Goal: Task Accomplishment & Management: Manage account settings

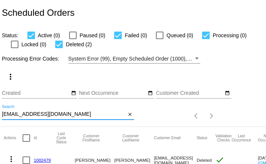
click at [45, 116] on input "mojean49@gmail.com" at bounding box center [64, 114] width 124 height 6
paste input "kcarlson@efn.org"
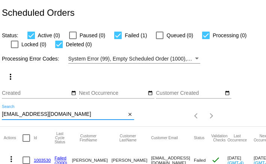
type input "kcarlson@efn.org"
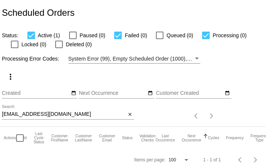
scroll to position [6, 0]
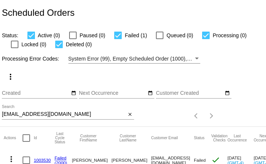
click at [34, 113] on input "kcarlson@efn.org" at bounding box center [64, 114] width 124 height 6
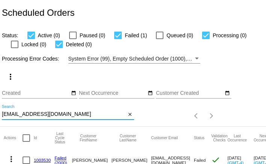
click at [34, 113] on input "kcarlson@efn.org" at bounding box center [64, 114] width 124 height 6
paste input "jfj920@yahoo.com"
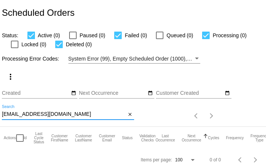
click at [80, 116] on input "jfj920@yahoo.com" at bounding box center [64, 114] width 124 height 6
paste input "gmail"
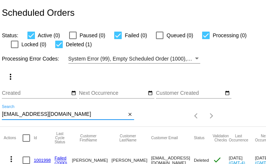
scroll to position [28, 0]
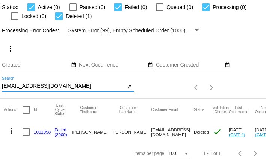
click at [96, 85] on input "jfj920@gmail.com" at bounding box center [64, 86] width 124 height 6
paste input "scotte1963"
type input "scotte1963@gmail.com"
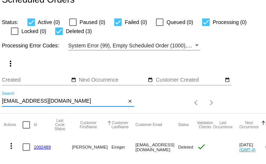
scroll to position [12, 0]
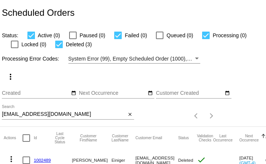
click at [25, 113] on input "[EMAIL_ADDRESS][DOMAIN_NAME]" at bounding box center [64, 114] width 124 height 6
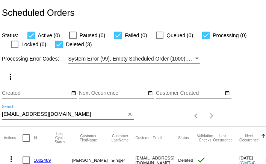
click at [25, 113] on input "scotte1963@gmail.com" at bounding box center [64, 114] width 124 height 6
paste input "jm9106"
type input "[EMAIL_ADDRESS][DOMAIN_NAME]"
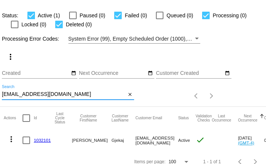
scroll to position [28, 0]
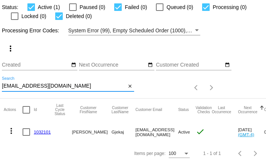
click at [11, 131] on mat-icon "more_vert" at bounding box center [11, 130] width 9 height 9
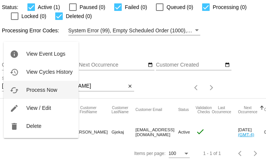
click at [29, 96] on button "cached Process Now" at bounding box center [41, 90] width 75 height 18
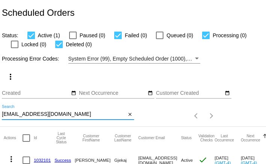
click at [64, 116] on input "[EMAIL_ADDRESS][DOMAIN_NAME]" at bounding box center [64, 114] width 124 height 6
paste input "[EMAIL_ADDRESS][DOMAIN_NAME]"
type input "[EMAIL_ADDRESS][DOMAIN_NAME]"
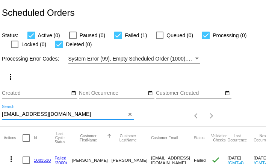
scroll to position [28, 0]
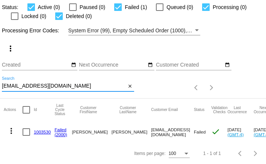
click at [41, 132] on link "1003530" at bounding box center [42, 131] width 17 height 5
